Goal: Find specific page/section: Find specific page/section

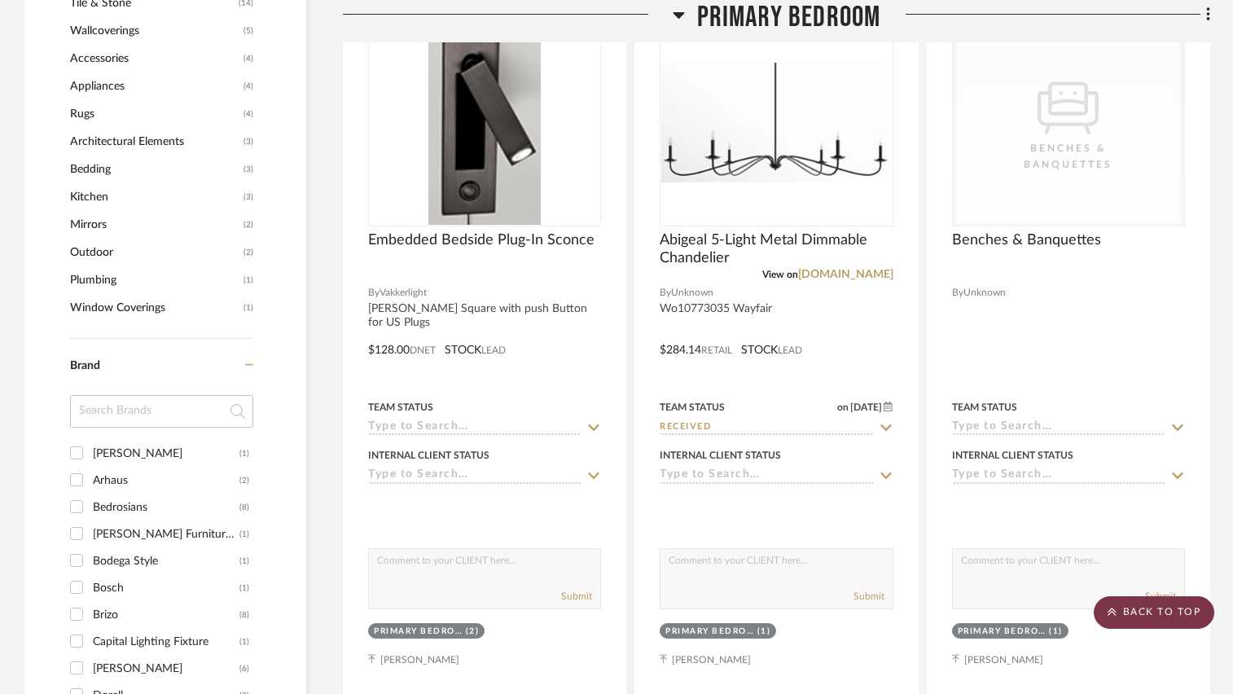
click at [1159, 611] on scroll-to-top-button "BACK TO TOP" at bounding box center [1153, 612] width 120 height 33
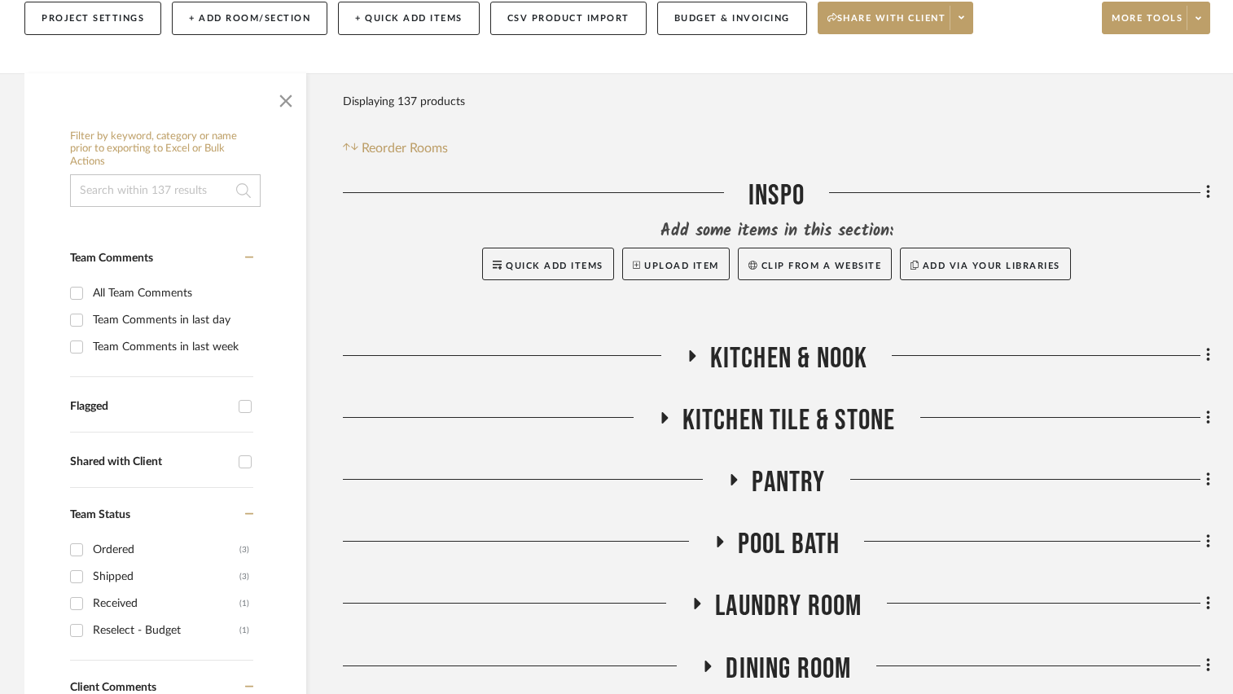
scroll to position [244, 0]
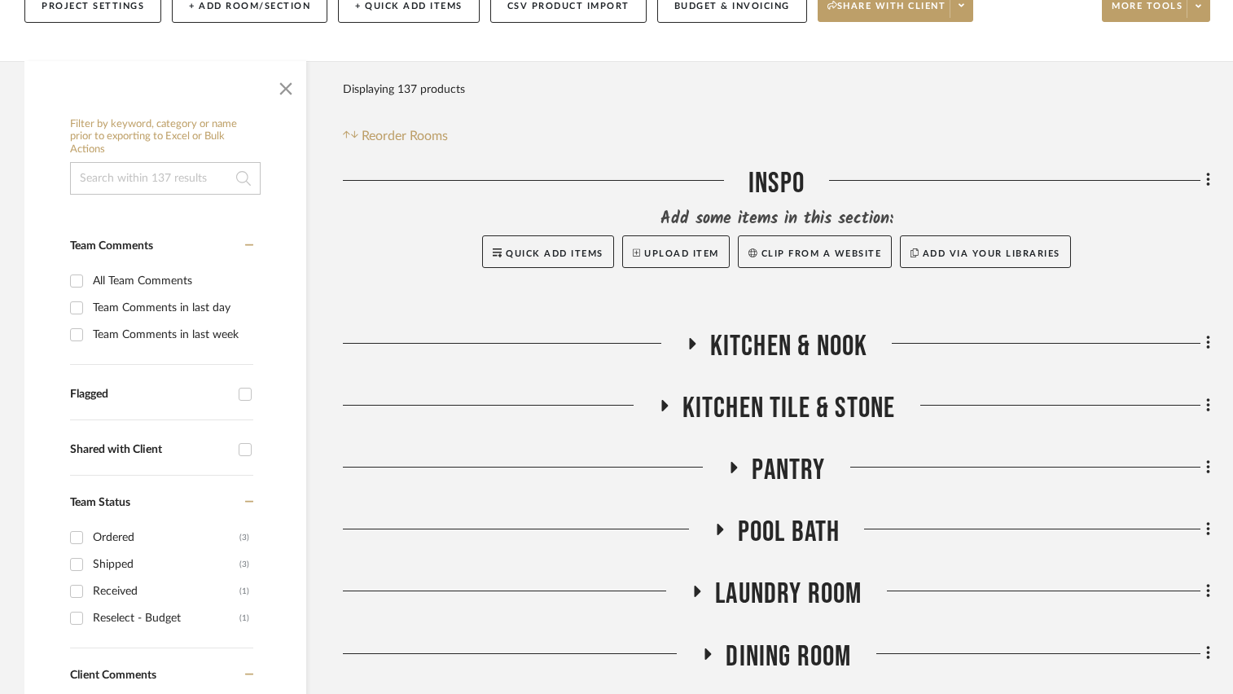
click at [180, 182] on input at bounding box center [165, 178] width 191 height 33
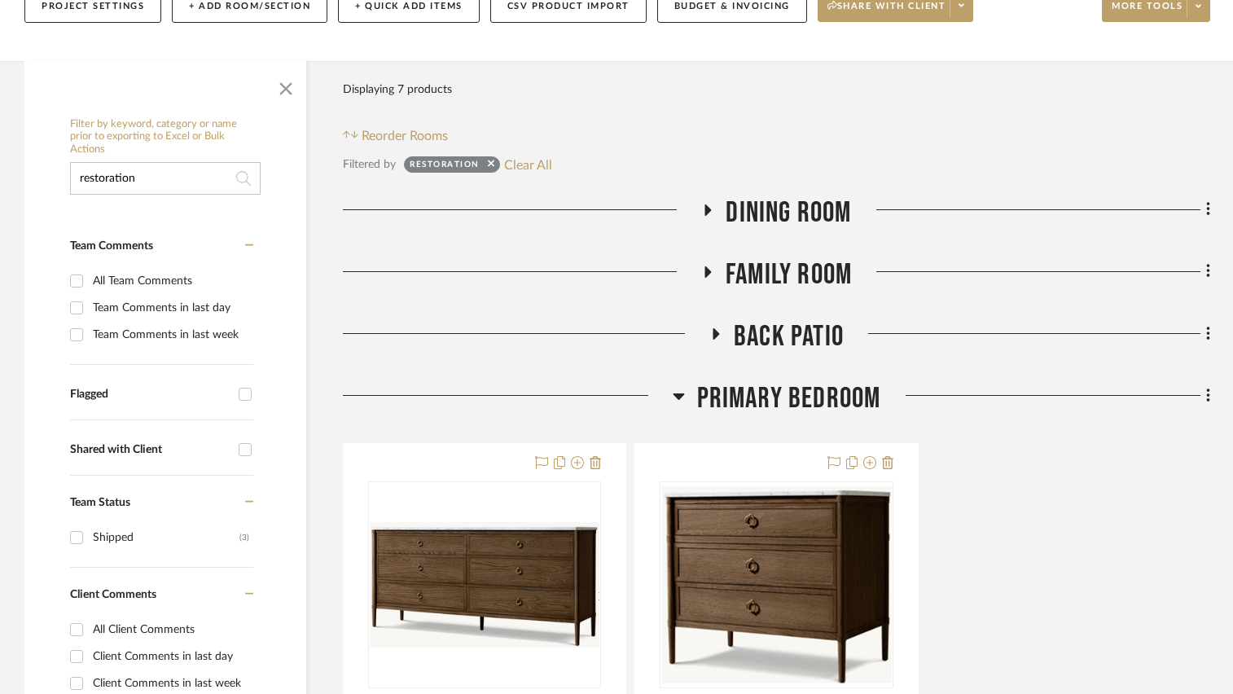
type input "restoration"
click at [709, 210] on icon at bounding box center [708, 209] width 7 height 11
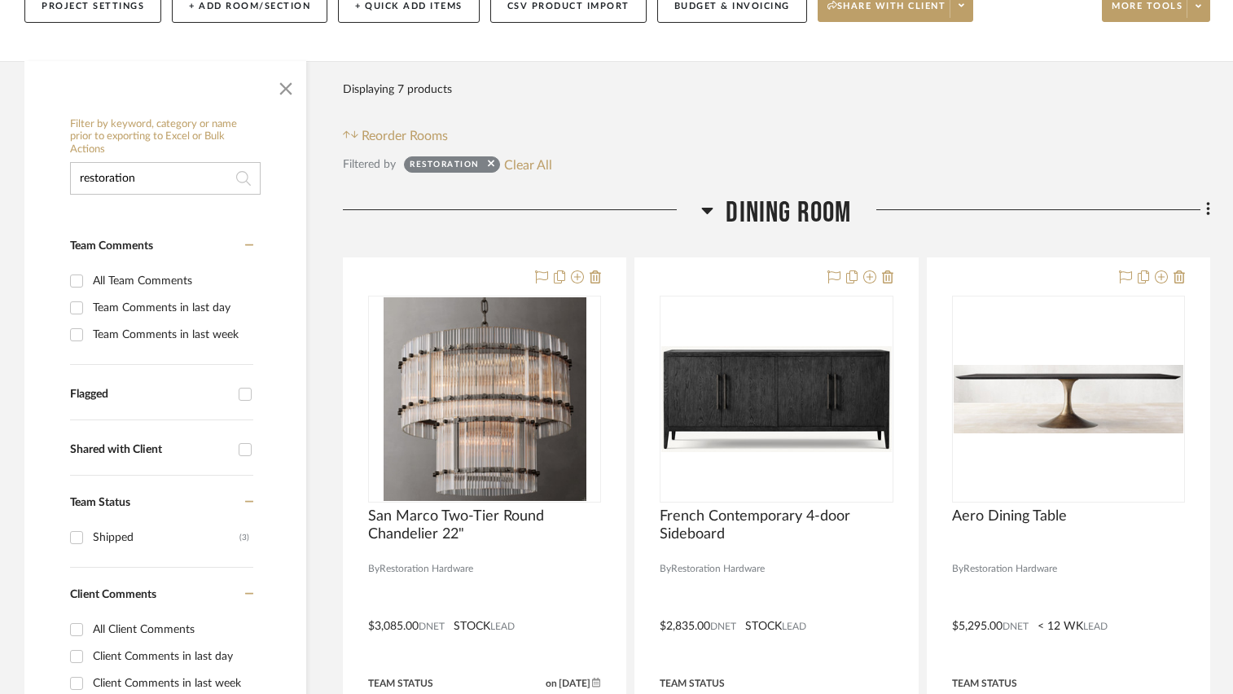
click at [708, 209] on icon at bounding box center [707, 211] width 11 height 7
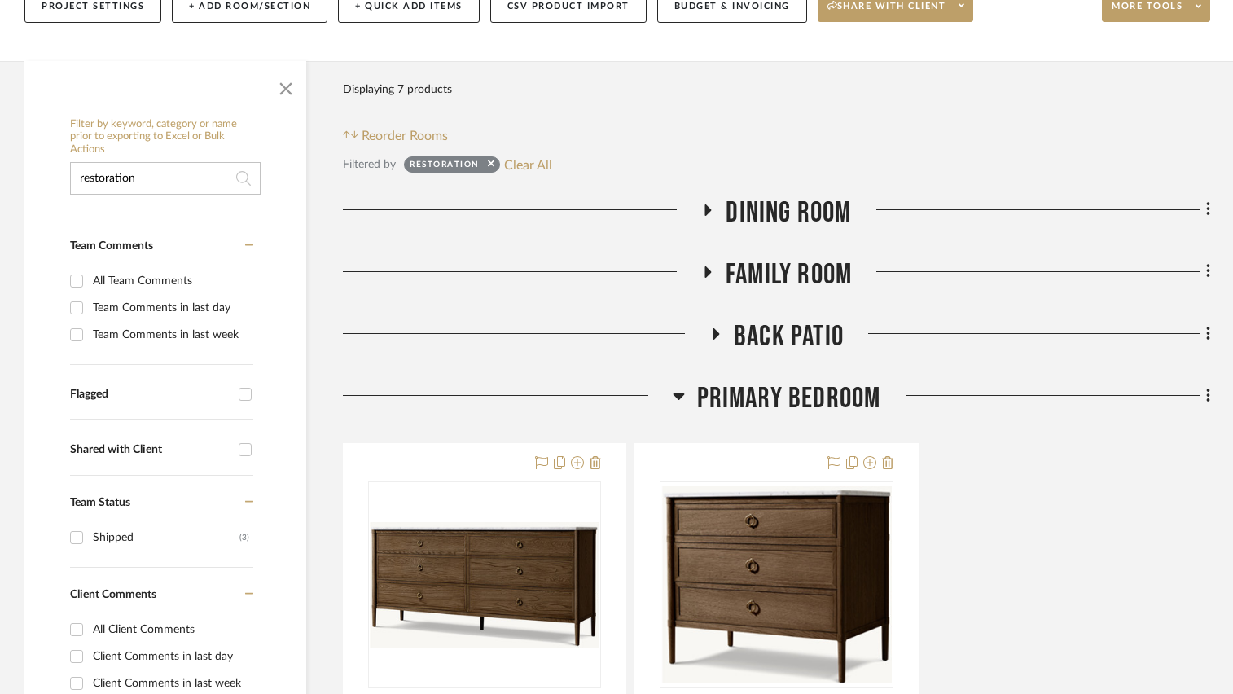
click at [705, 270] on icon at bounding box center [707, 271] width 7 height 11
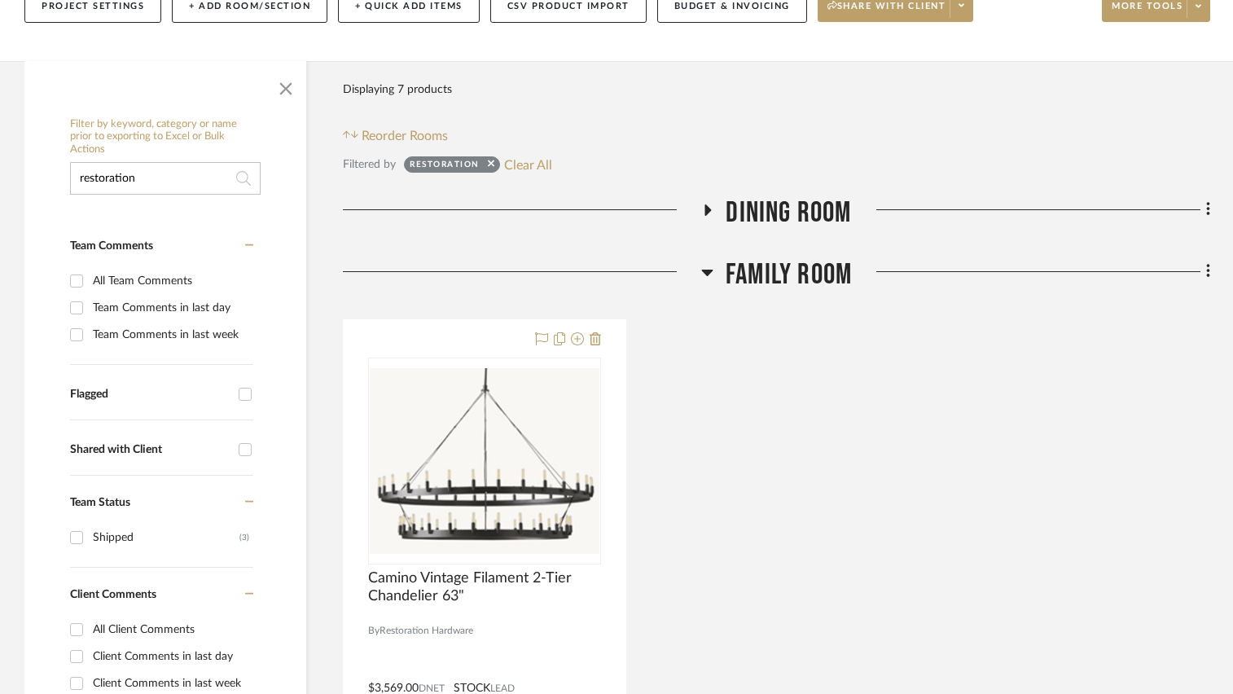
click at [705, 270] on icon at bounding box center [706, 272] width 11 height 7
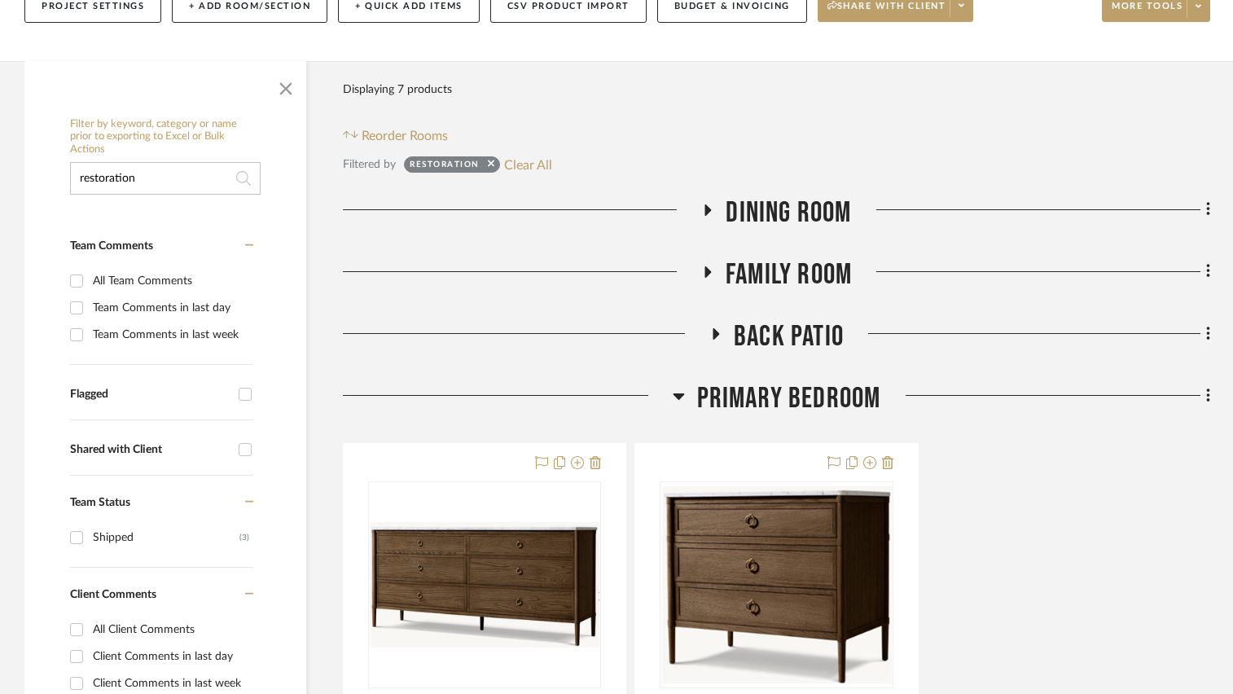
click at [713, 333] on icon at bounding box center [716, 333] width 7 height 11
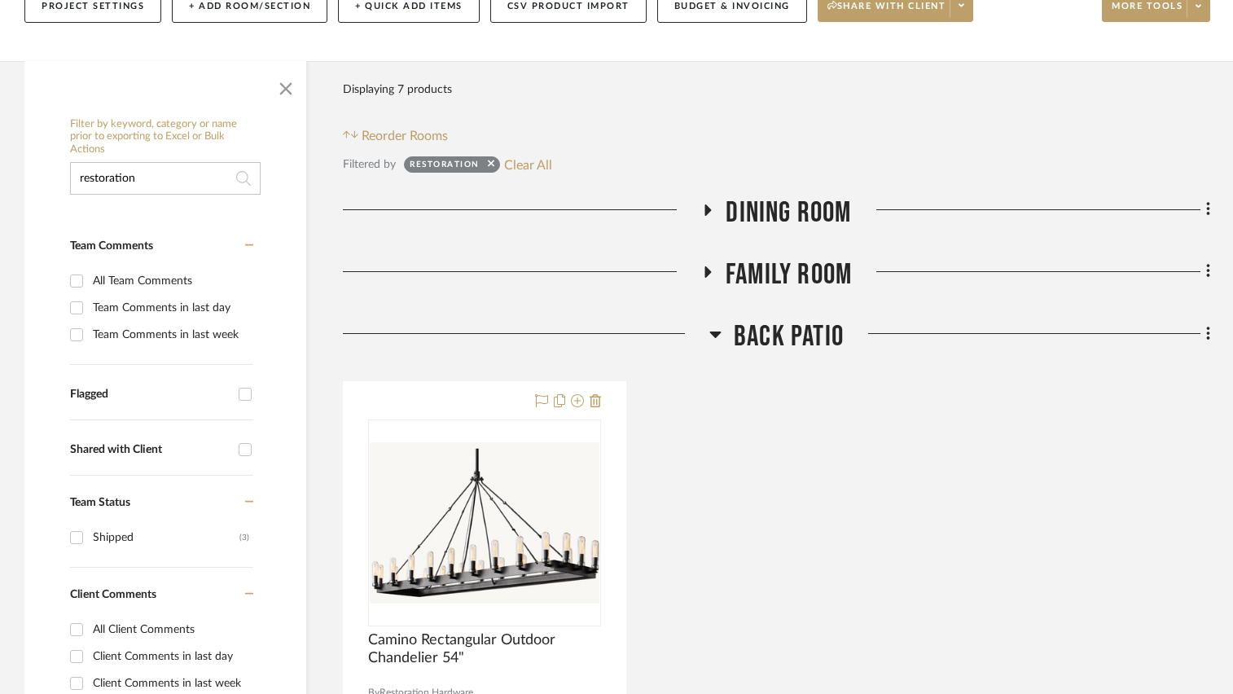
click at [713, 333] on icon at bounding box center [715, 334] width 11 height 7
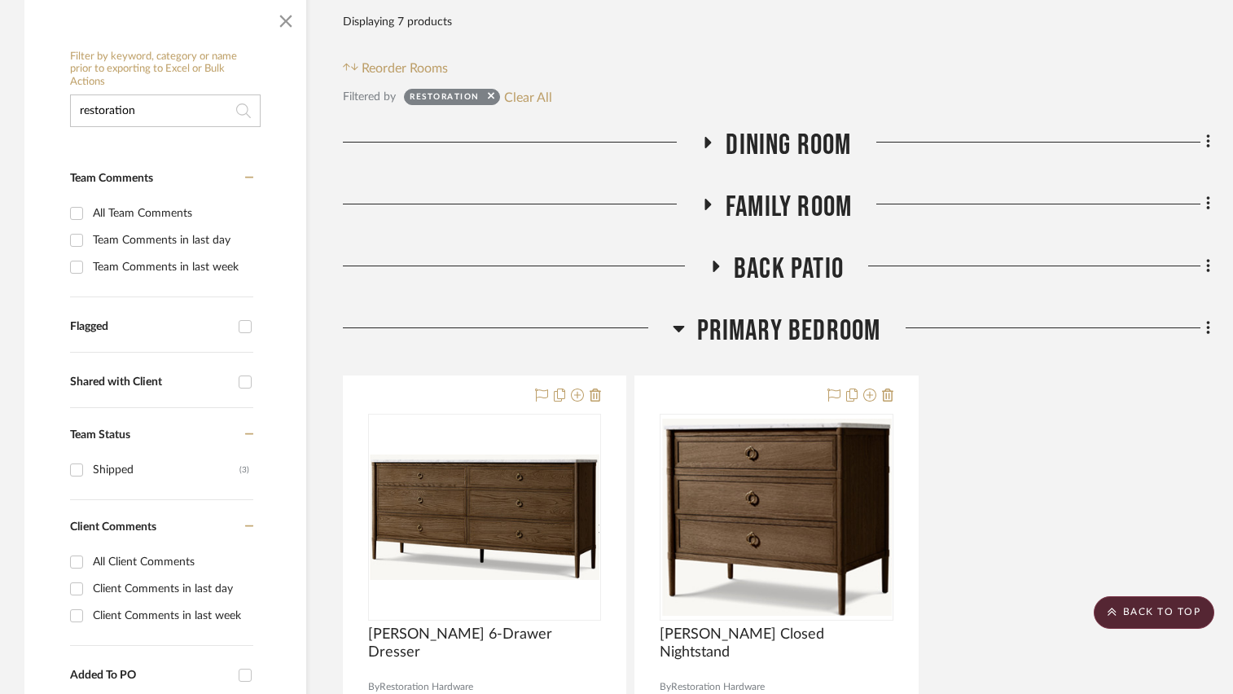
scroll to position [244, 0]
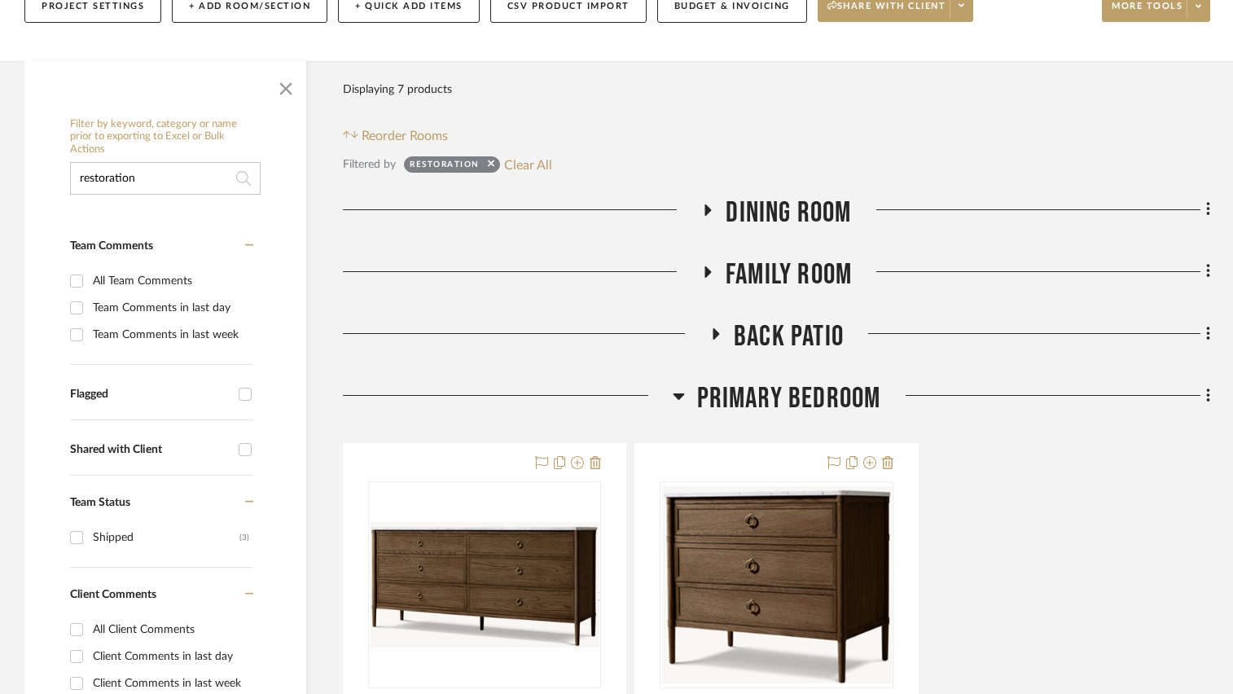
click at [711, 331] on icon at bounding box center [716, 333] width 20 height 12
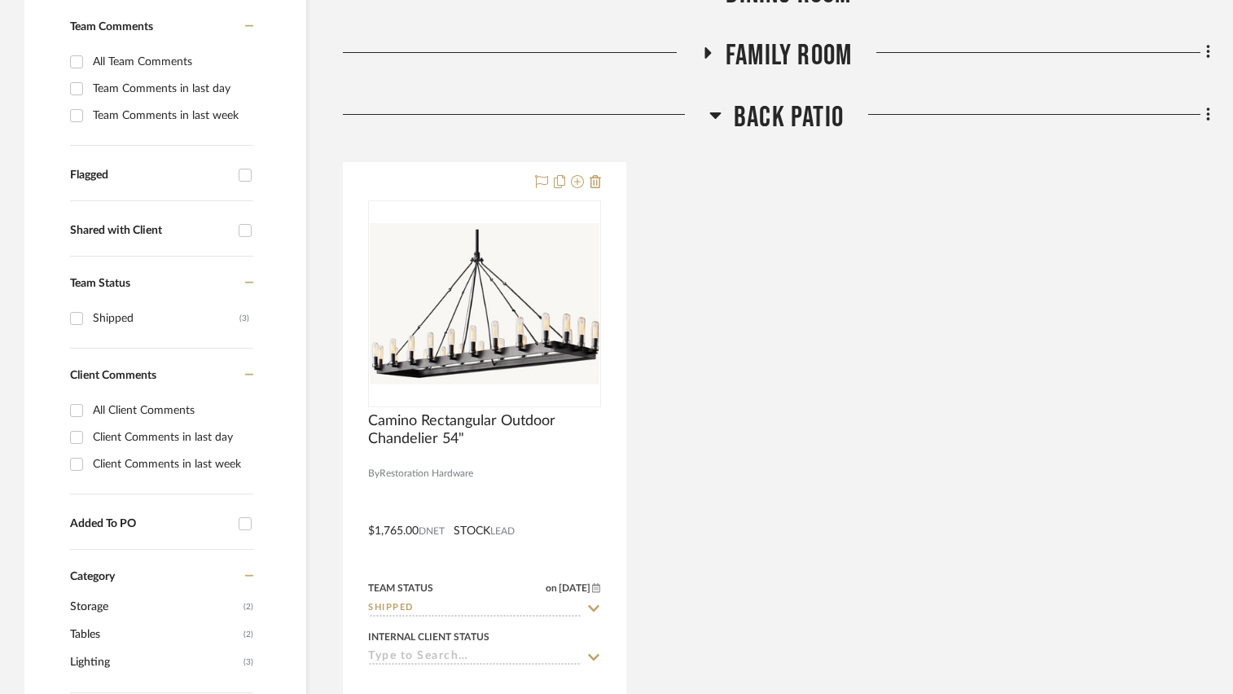
scroll to position [489, 0]
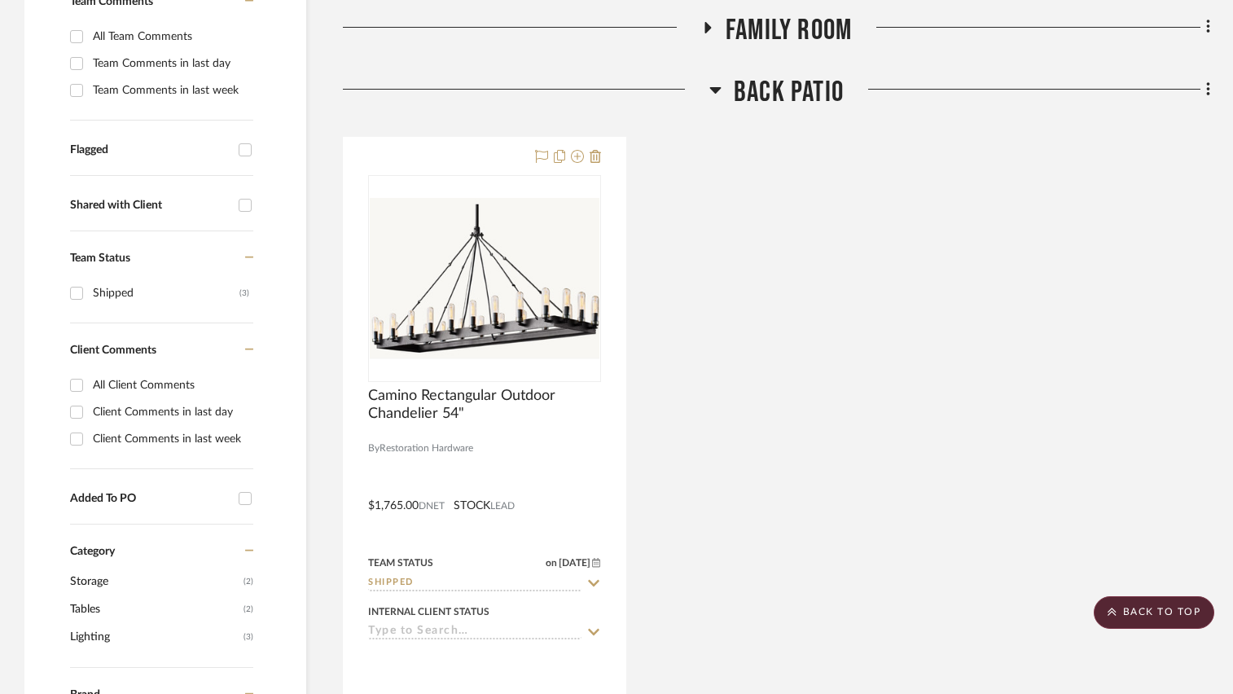
click at [707, 27] on icon at bounding box center [707, 27] width 7 height 11
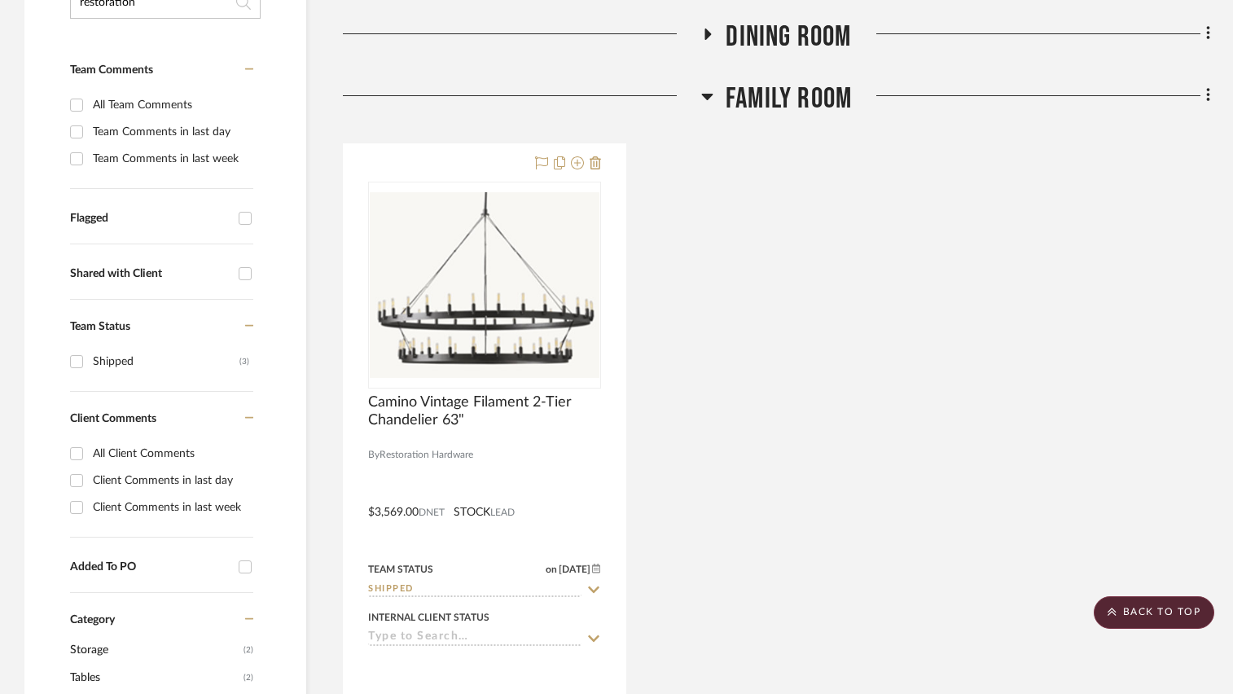
scroll to position [407, 0]
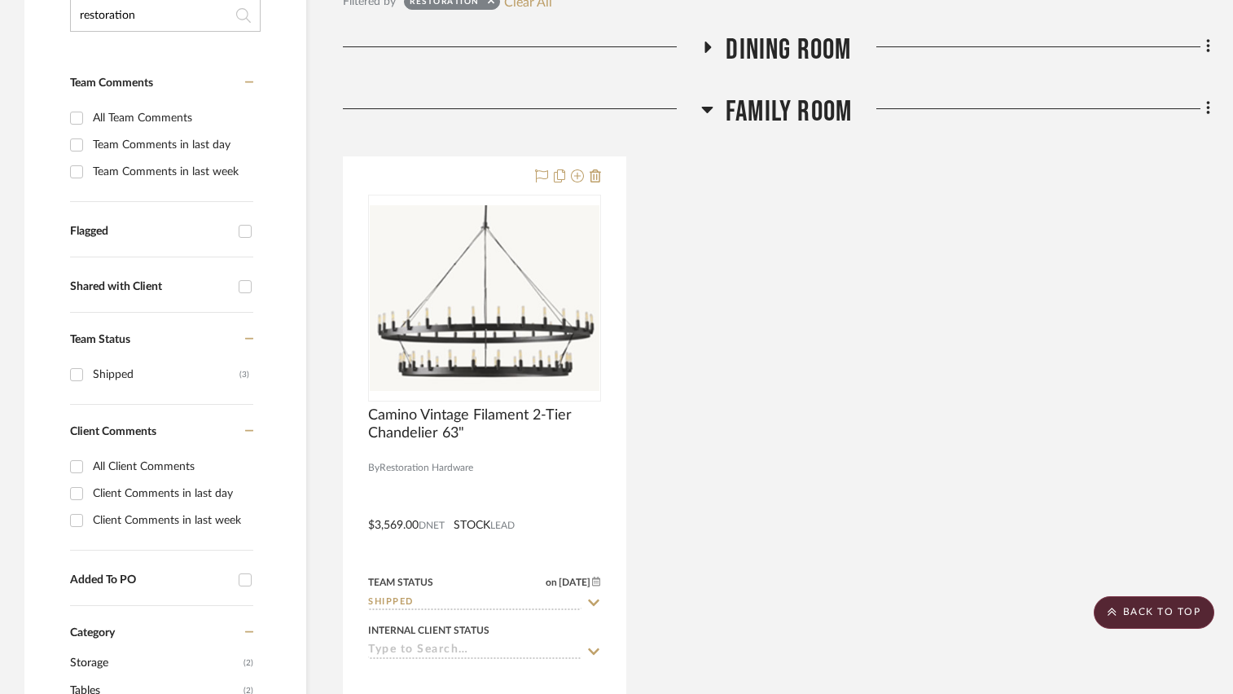
click at [708, 110] on icon at bounding box center [706, 110] width 11 height 7
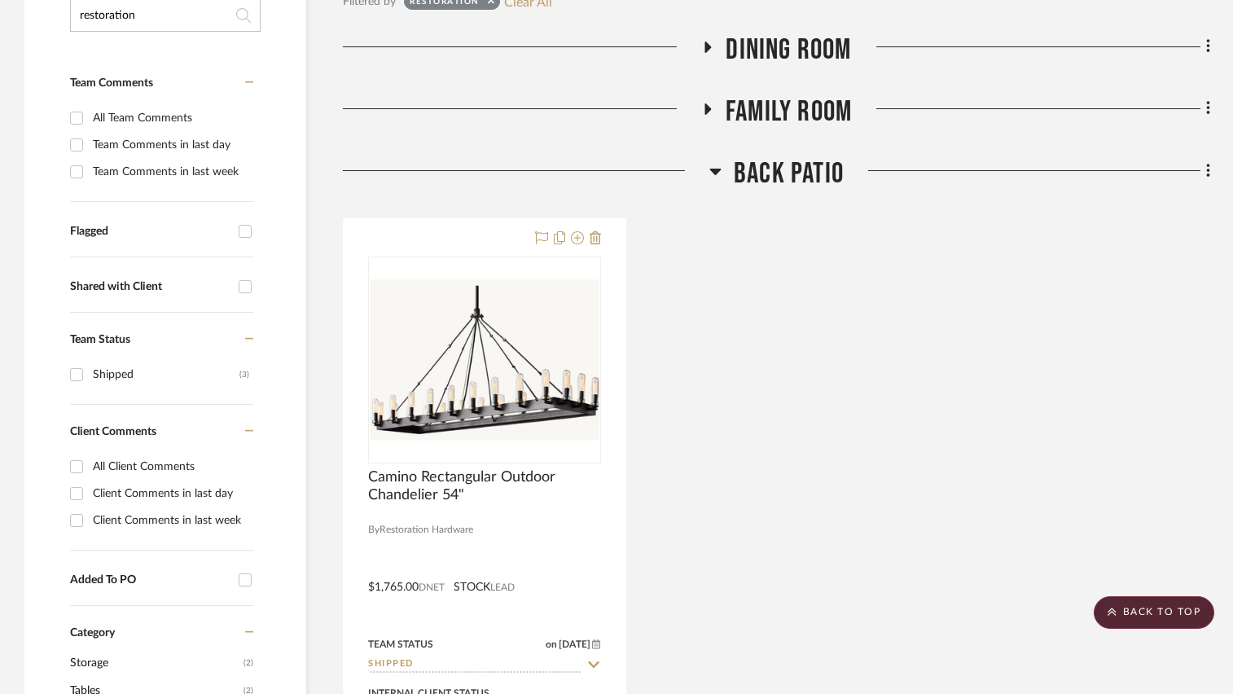
click at [717, 169] on icon at bounding box center [715, 172] width 11 height 7
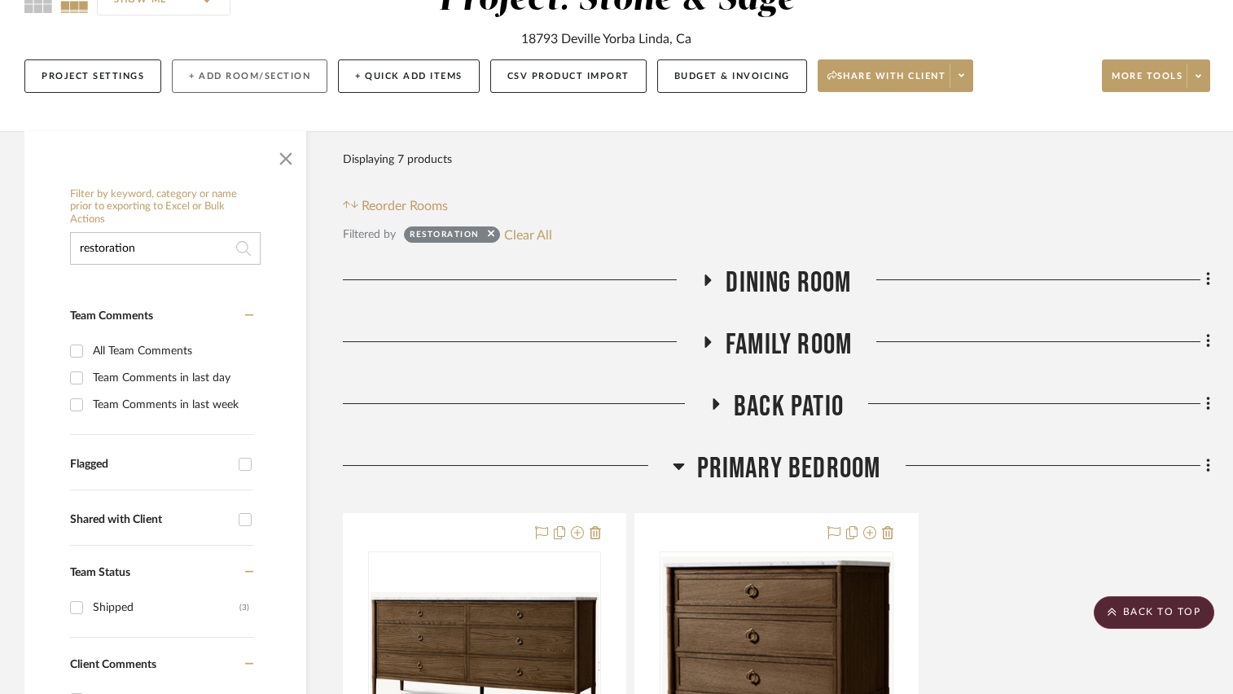
scroll to position [81, 0]
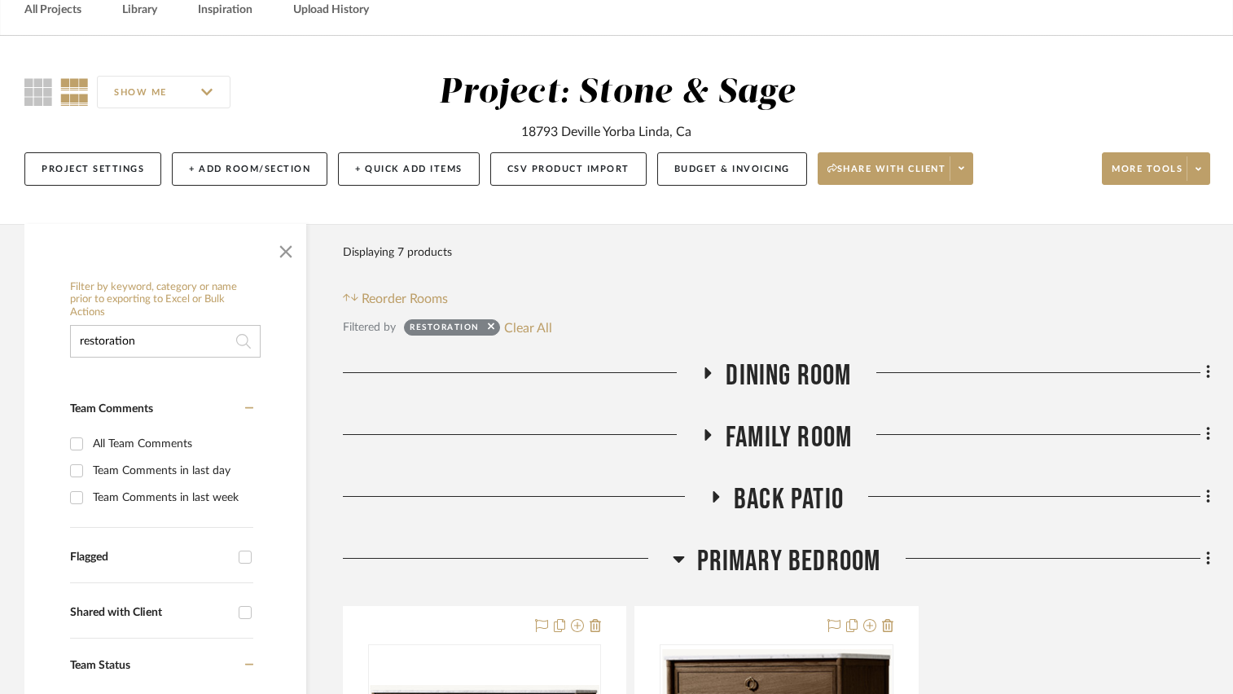
drag, startPoint x: 193, startPoint y: 344, endPoint x: 9, endPoint y: 345, distance: 184.0
